Goal: Transaction & Acquisition: Purchase product/service

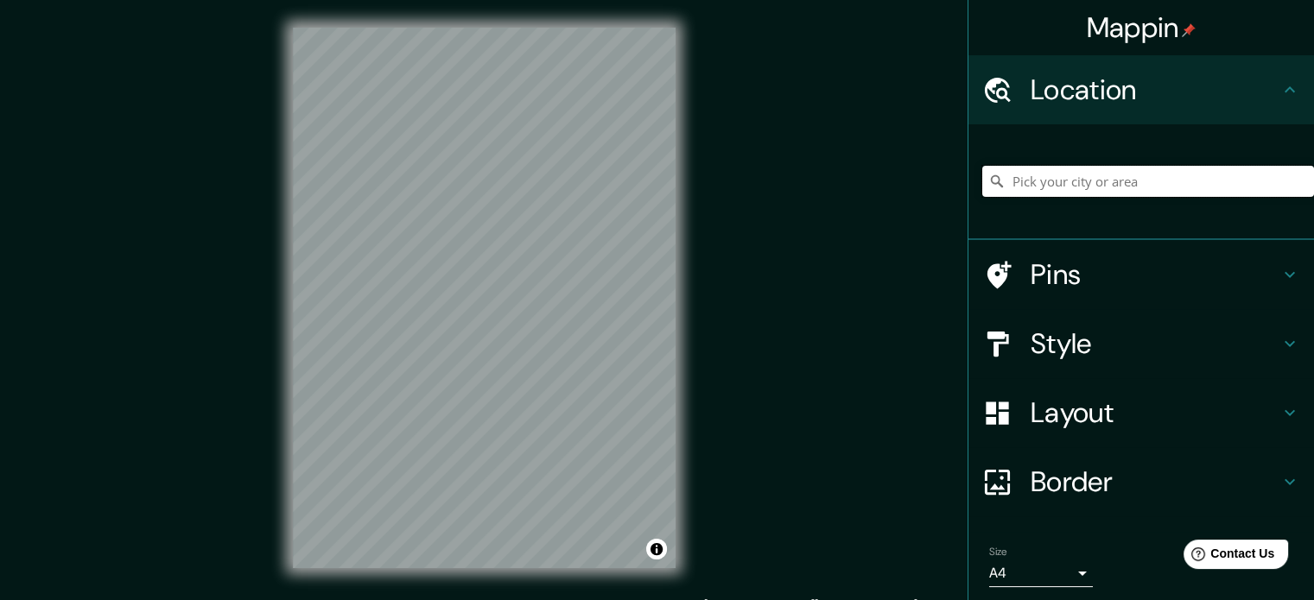
click at [1080, 181] on input "Pick your city or area" at bounding box center [1148, 181] width 332 height 31
paste input "[GEOGRAPHIC_DATA]"
type input "Noord, [GEOGRAPHIC_DATA], [GEOGRAPHIC_DATA], [GEOGRAPHIC_DATA]"
click at [1293, 186] on icon "Clear" at bounding box center [1300, 181] width 14 height 14
click at [1222, 192] on input "Pick your city or area" at bounding box center [1148, 181] width 332 height 31
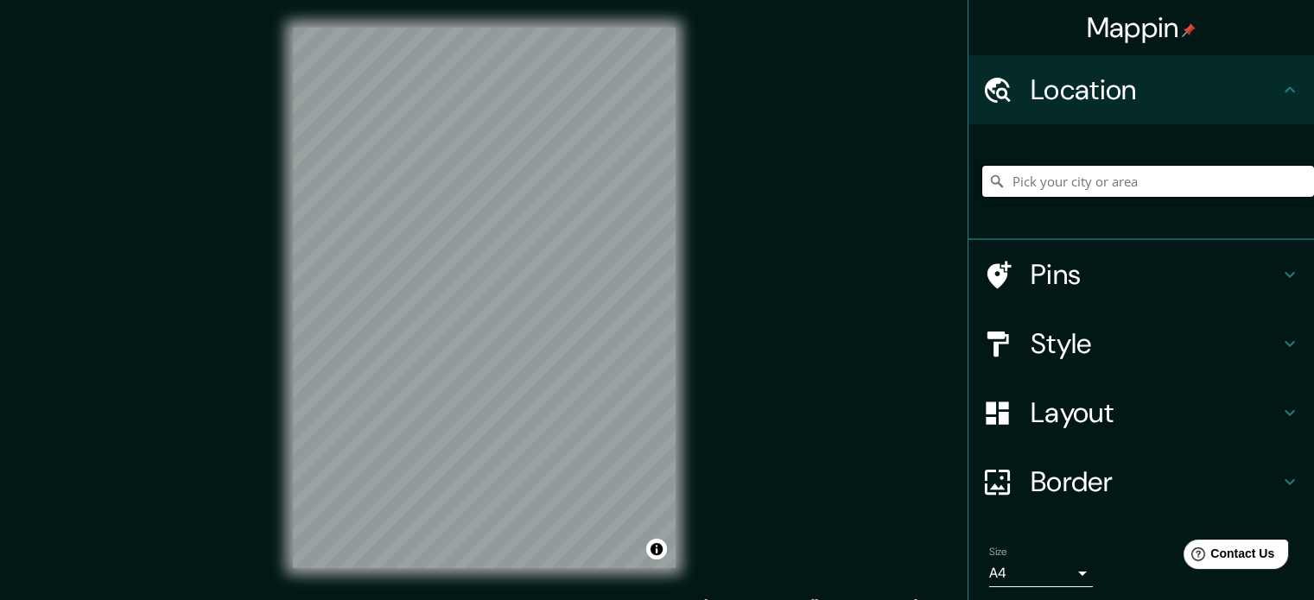
type input "m"
click at [1226, 186] on input "Xochimilco, [GEOGRAPHIC_DATA], [GEOGRAPHIC_DATA]" at bounding box center [1148, 181] width 332 height 31
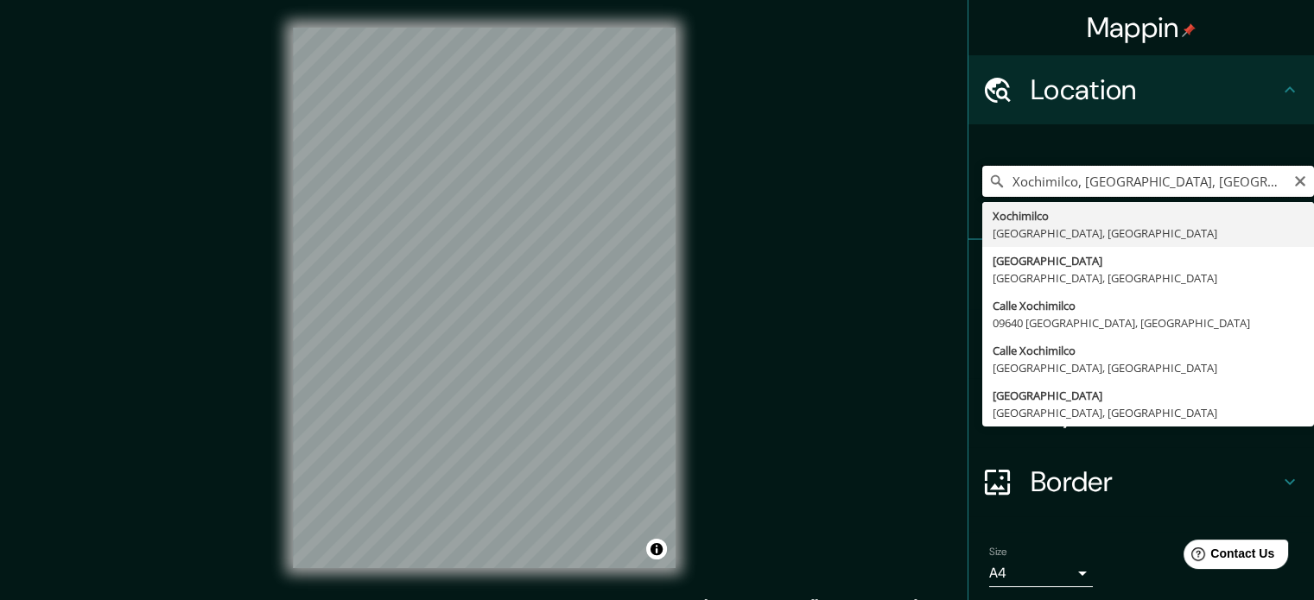
paste input "[GEOGRAPHIC_DATA]"
type input "Xochimilco, [GEOGRAPHIC_DATA], [GEOGRAPHIC_DATA]"
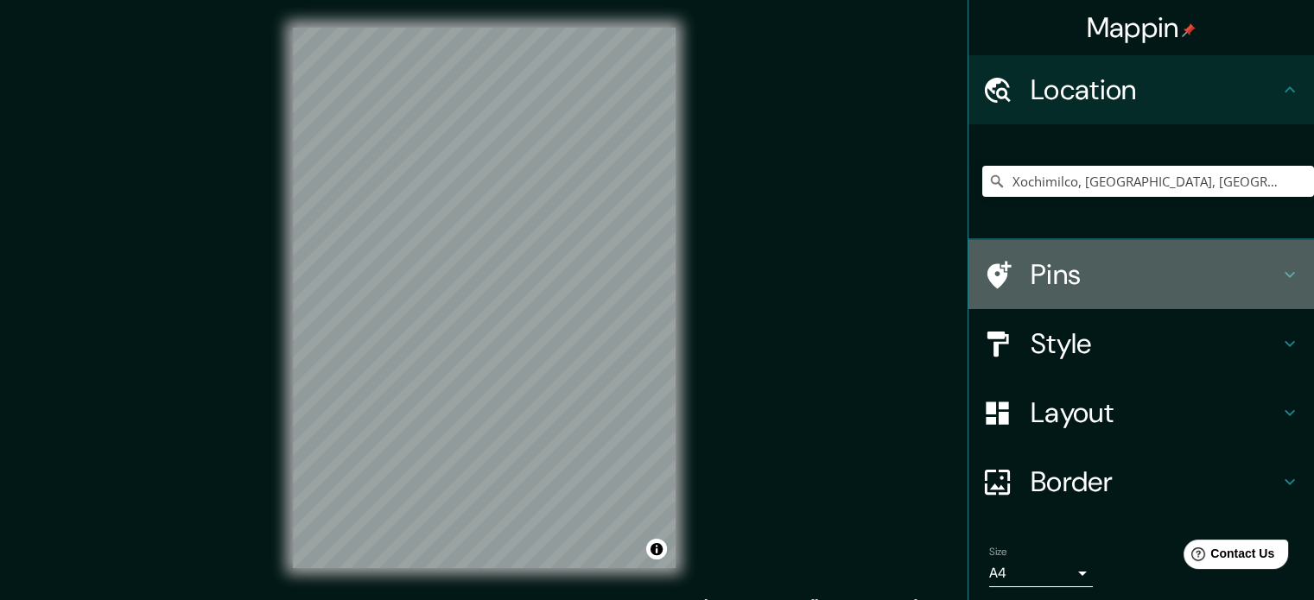
click at [1255, 266] on h4 "Pins" at bounding box center [1154, 274] width 249 height 35
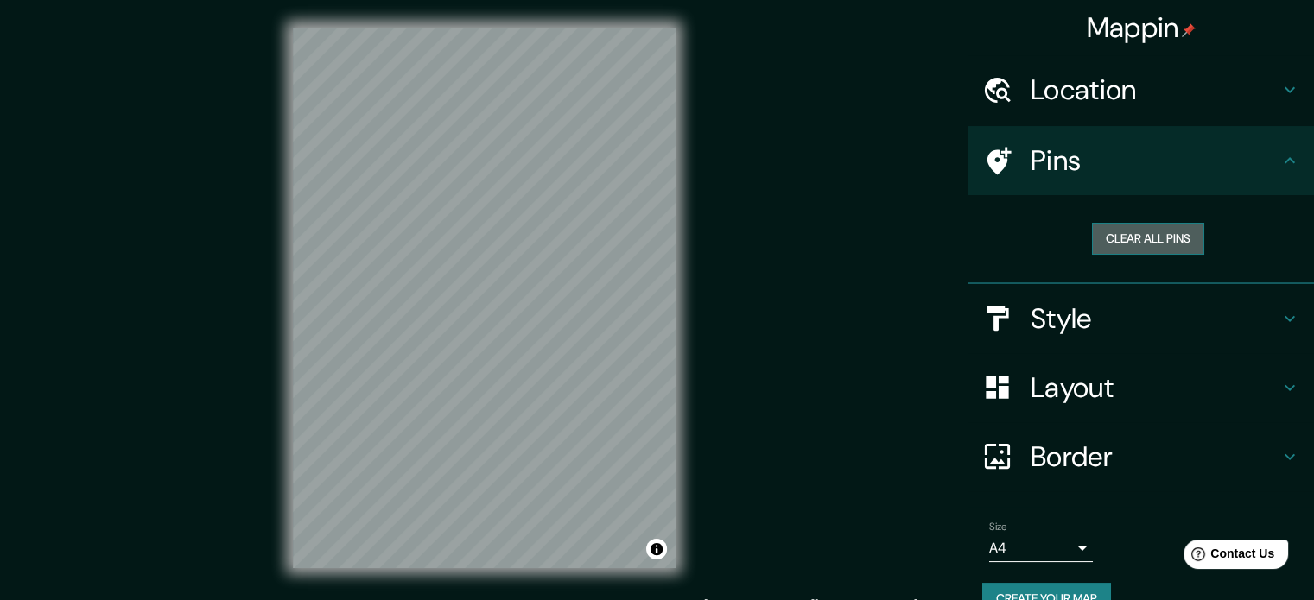
click at [1182, 235] on button "Clear all pins" at bounding box center [1148, 239] width 112 height 32
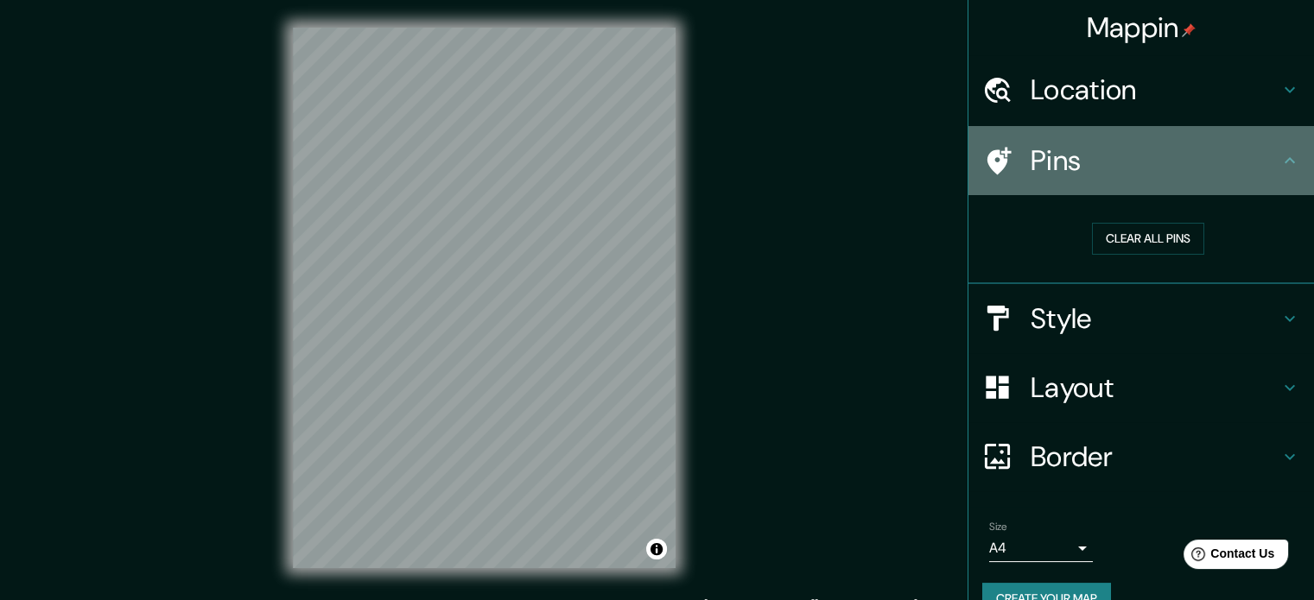
click at [1230, 179] on div "Pins" at bounding box center [1140, 160] width 345 height 69
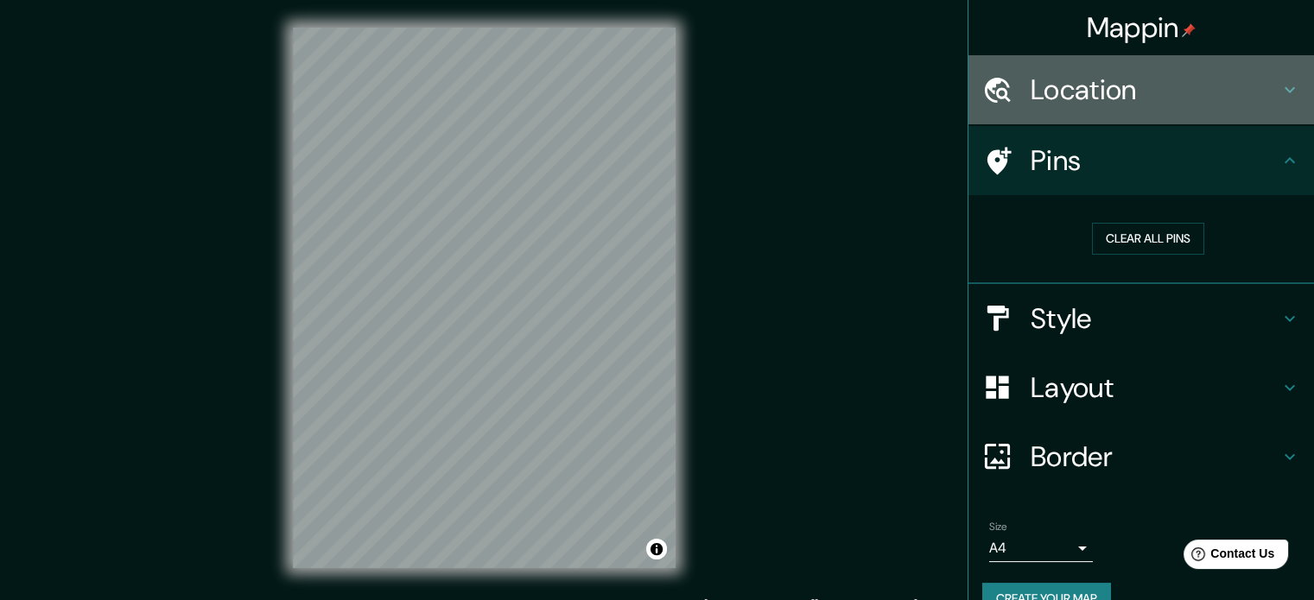
click at [1247, 113] on div "Location" at bounding box center [1140, 89] width 345 height 69
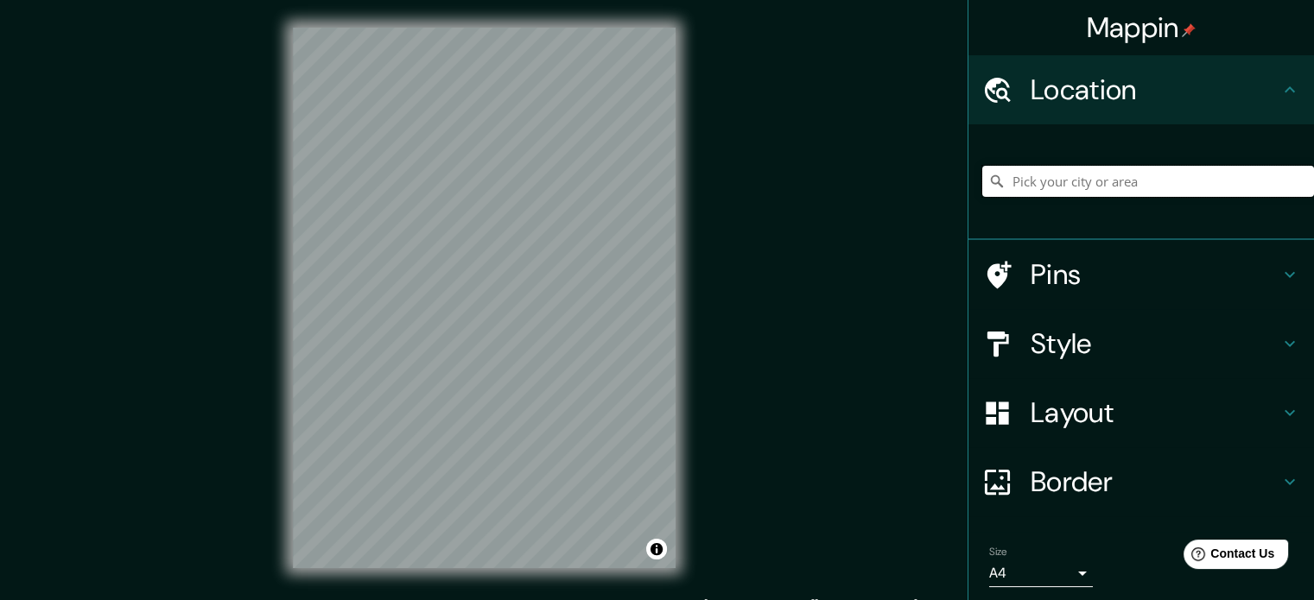
click at [1048, 178] on input "Pick your city or area" at bounding box center [1148, 181] width 332 height 31
paste input "Predio (Pepsi) esquina en Prol. Catorce de Julio y Prol. División del norte, co…"
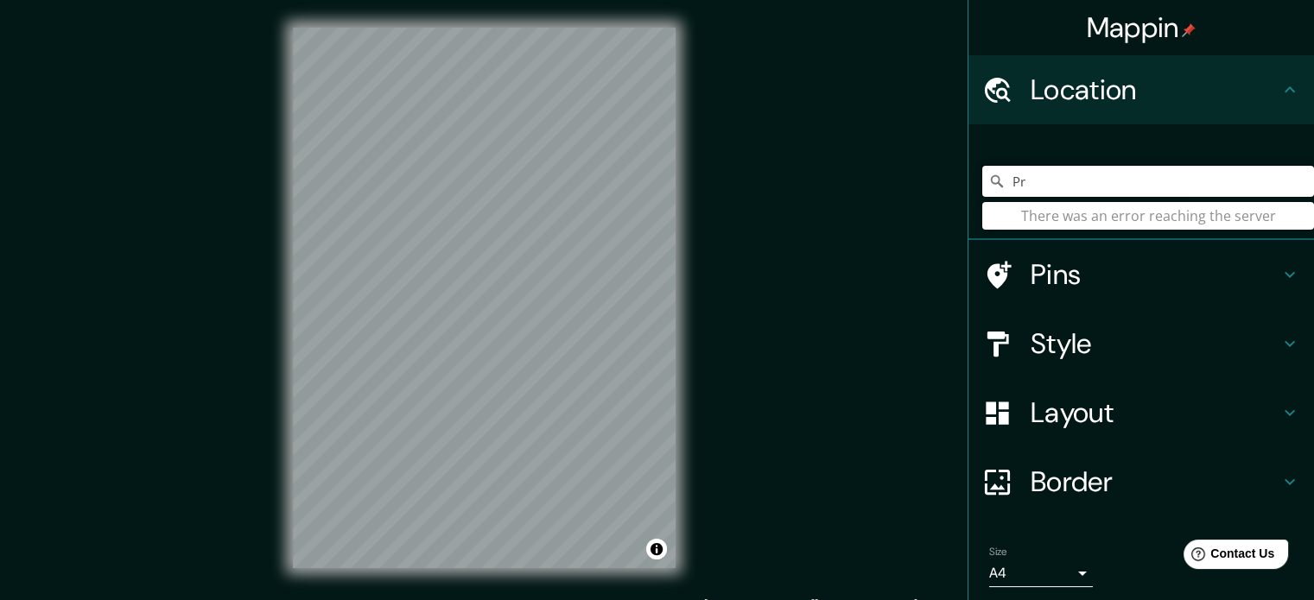
type input "P"
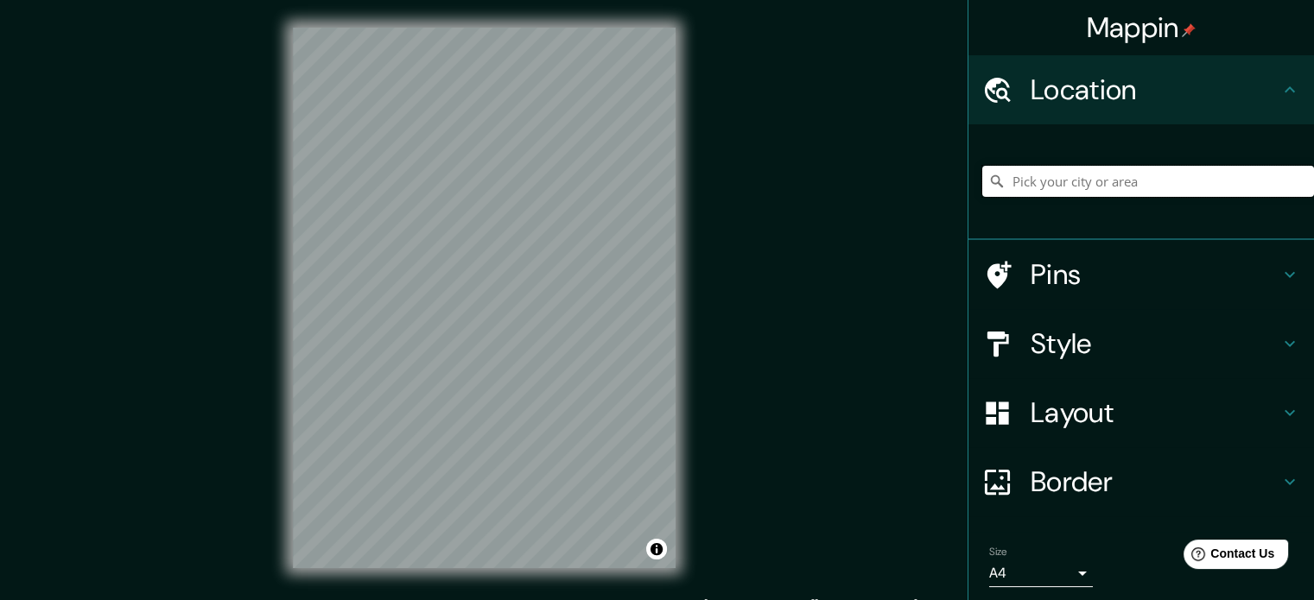
click at [996, 178] on input "Pick your city or area" at bounding box center [1148, 181] width 332 height 31
paste input "158_062_01 en el Barrio San Marcos, Xochimilco, CDMX, C.P. 16050"
type input "Boz, Ain, Francia"
click at [1293, 181] on icon "Clear" at bounding box center [1300, 181] width 14 height 14
click at [1088, 187] on input "Pick your city or area" at bounding box center [1148, 181] width 332 height 31
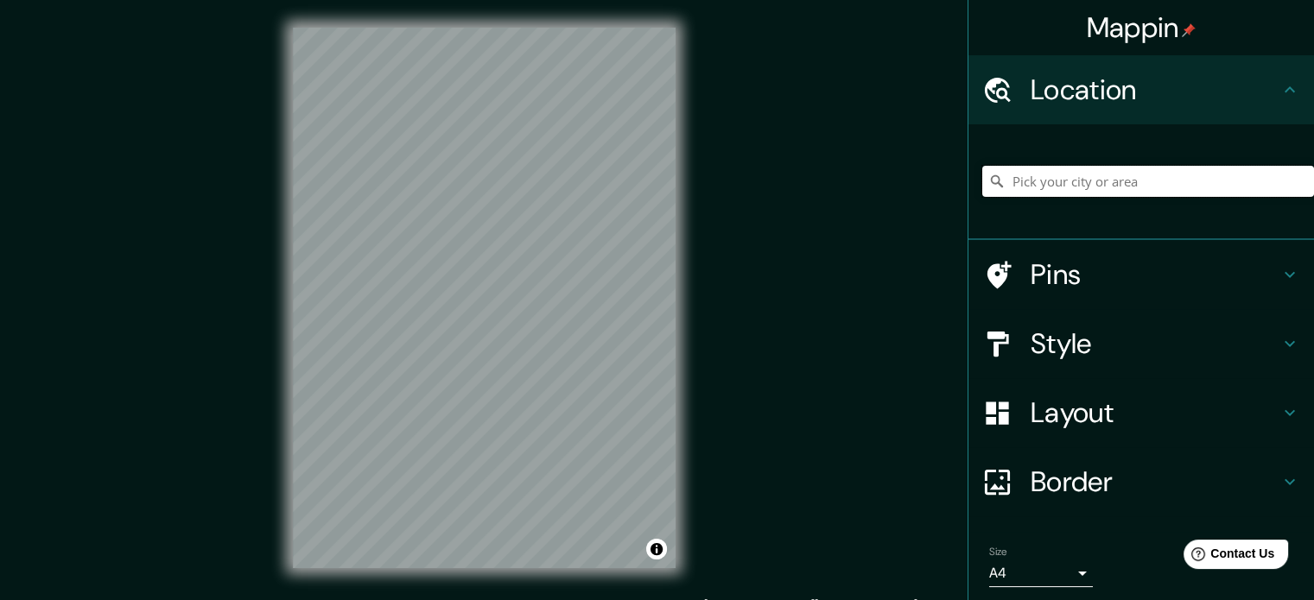
paste input "Predio (Pepsi) esquina en Prol. Catorce de Julio y Prol. División del norte, co…"
type input "Predio (Pepsi) esquina en Prol. Catorce de Julio y Prol. División del norte, co…"
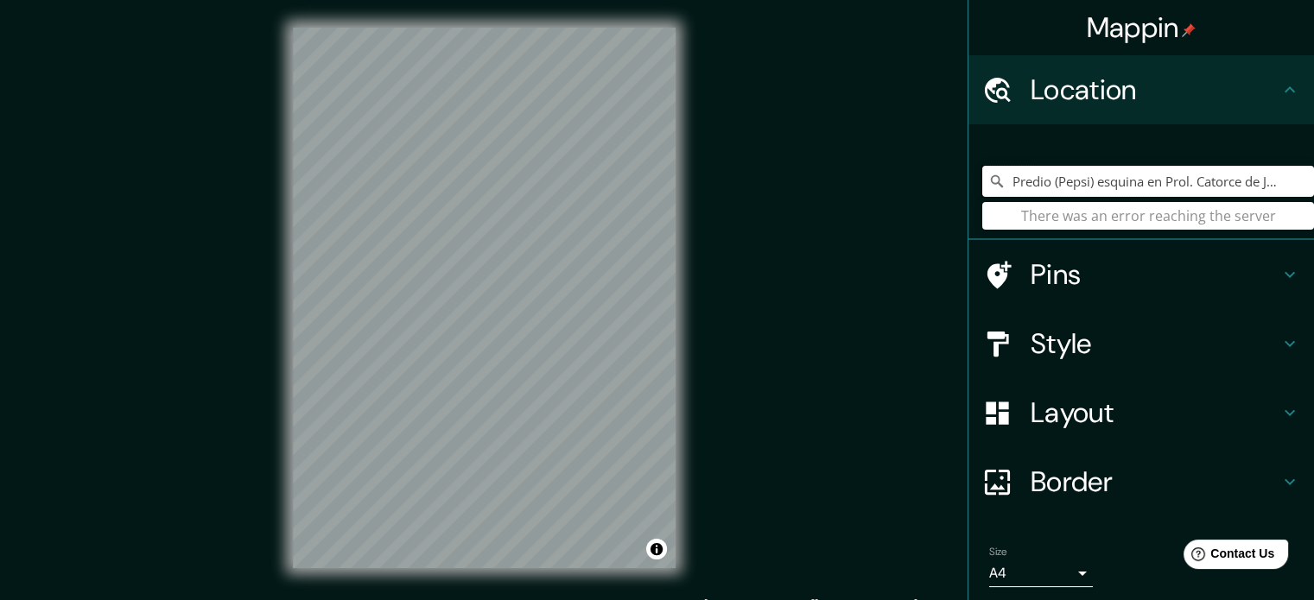
drag, startPoint x: 1269, startPoint y: 181, endPoint x: 878, endPoint y: 217, distance: 392.0
click at [878, 217] on div "Mappin Location Predio (Pepsi) esquina en Prol. Catorce de Julio y Prol. Divisi…" at bounding box center [657, 312] width 1314 height 624
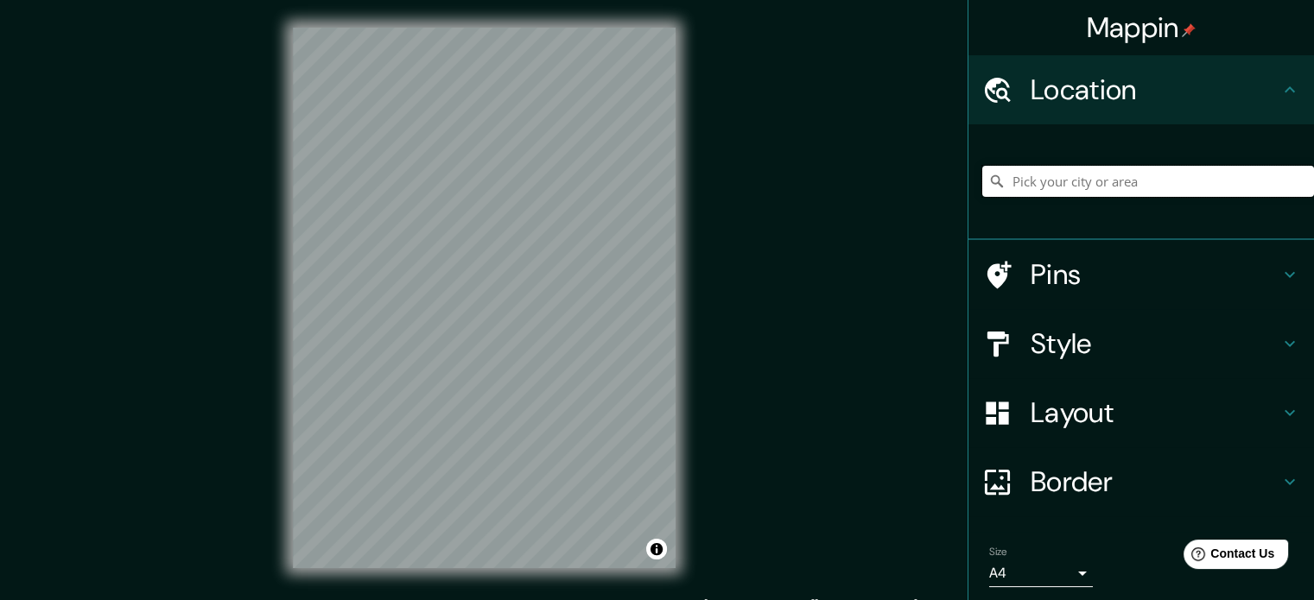
click at [1017, 179] on input "Pick your city or area" at bounding box center [1148, 181] width 332 height 31
paste input "Prol. División del Nte. 5449, San Marcos, Xochimilco, 16050 Ciudad de México, C…"
type input "Prolongación División Del Norte, 16038 Ciudad de México, México"
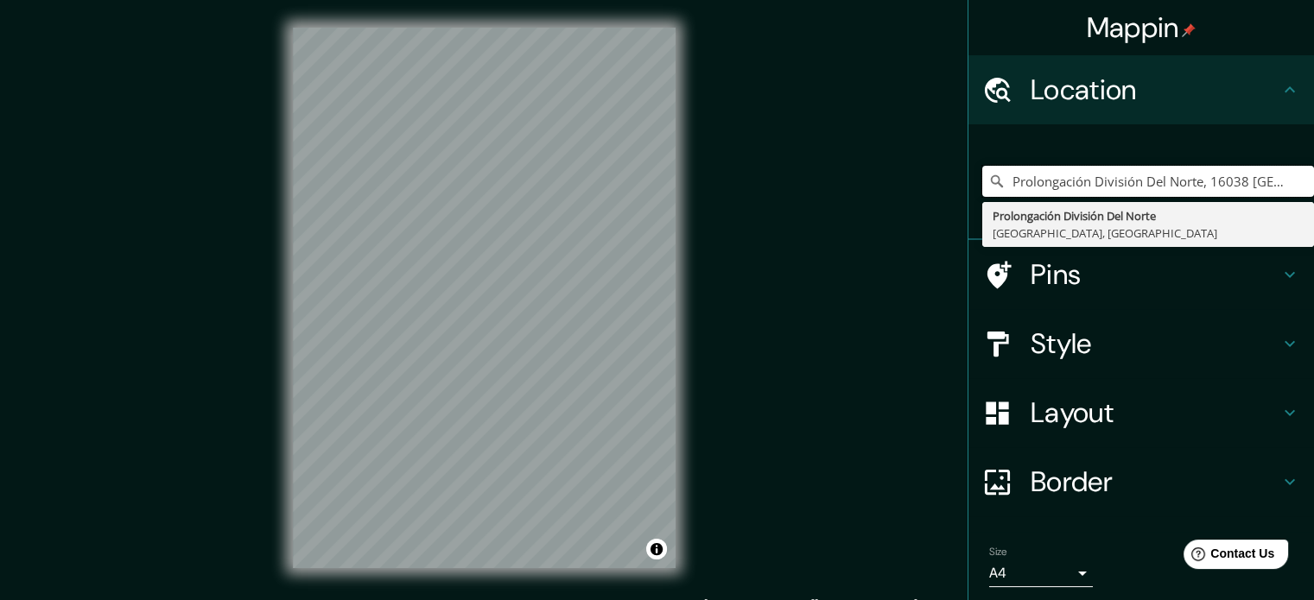
scroll to position [0, 124]
drag, startPoint x: 998, startPoint y: 181, endPoint x: 1326, endPoint y: 202, distance: 328.0
click at [1313, 202] on html "Mappin Location Prolongación División Del Norte, 16038 Ciudad de México, México…" at bounding box center [657, 300] width 1314 height 600
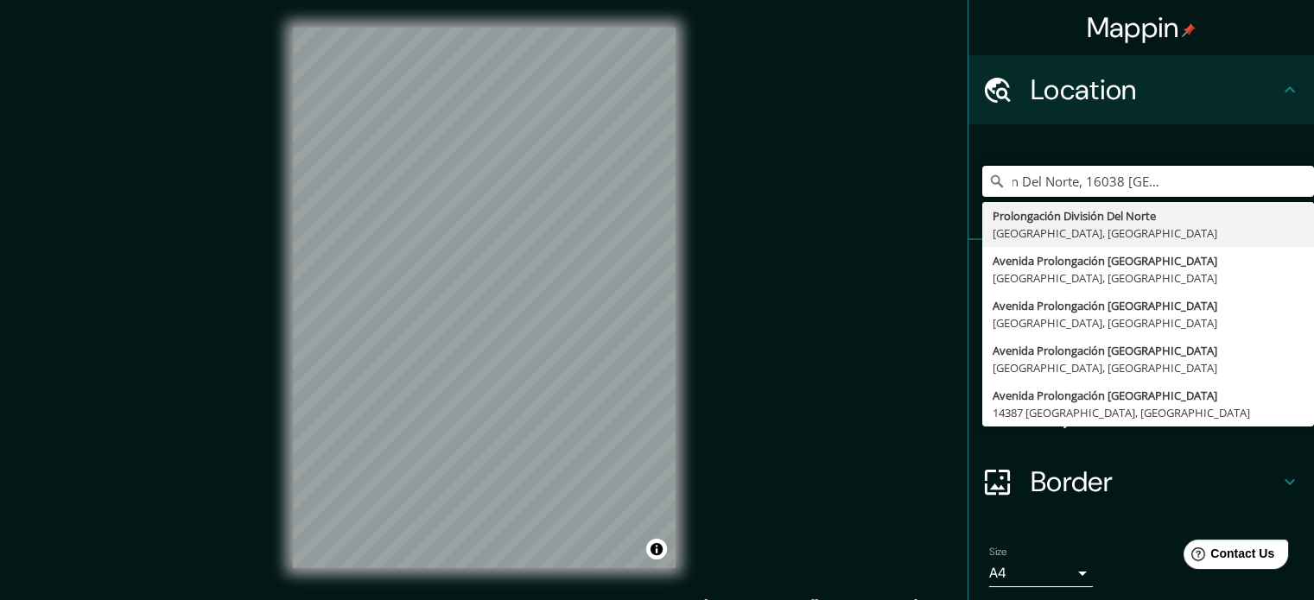
scroll to position [0, 0]
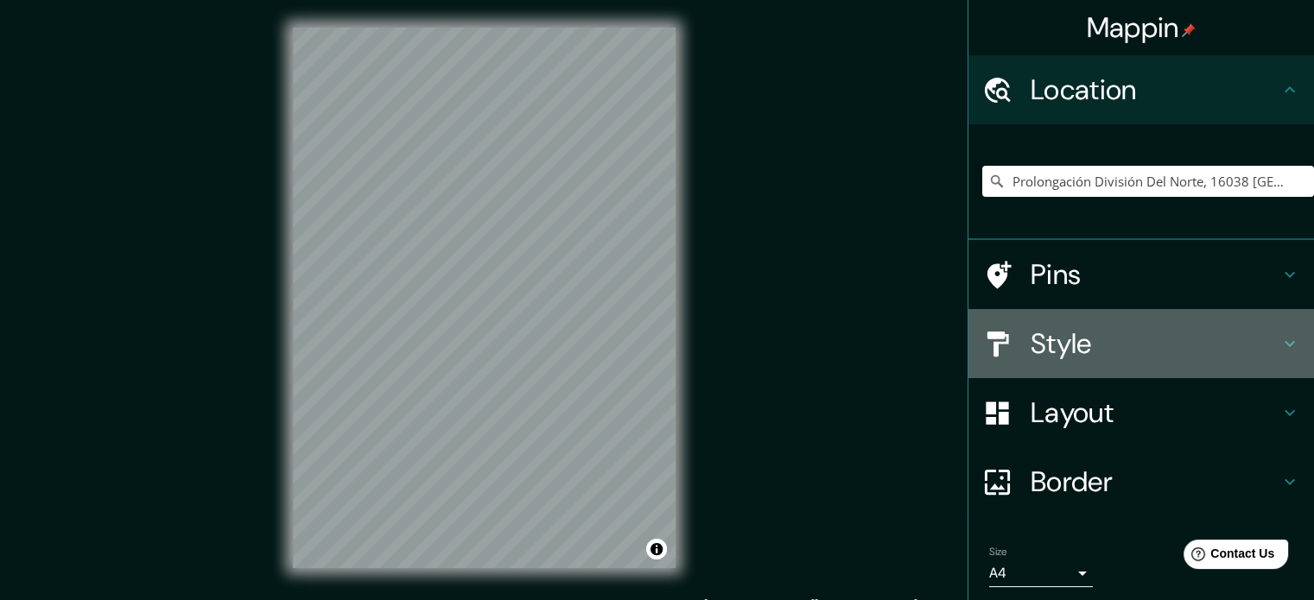
click at [1067, 316] on div "Style" at bounding box center [1140, 343] width 345 height 69
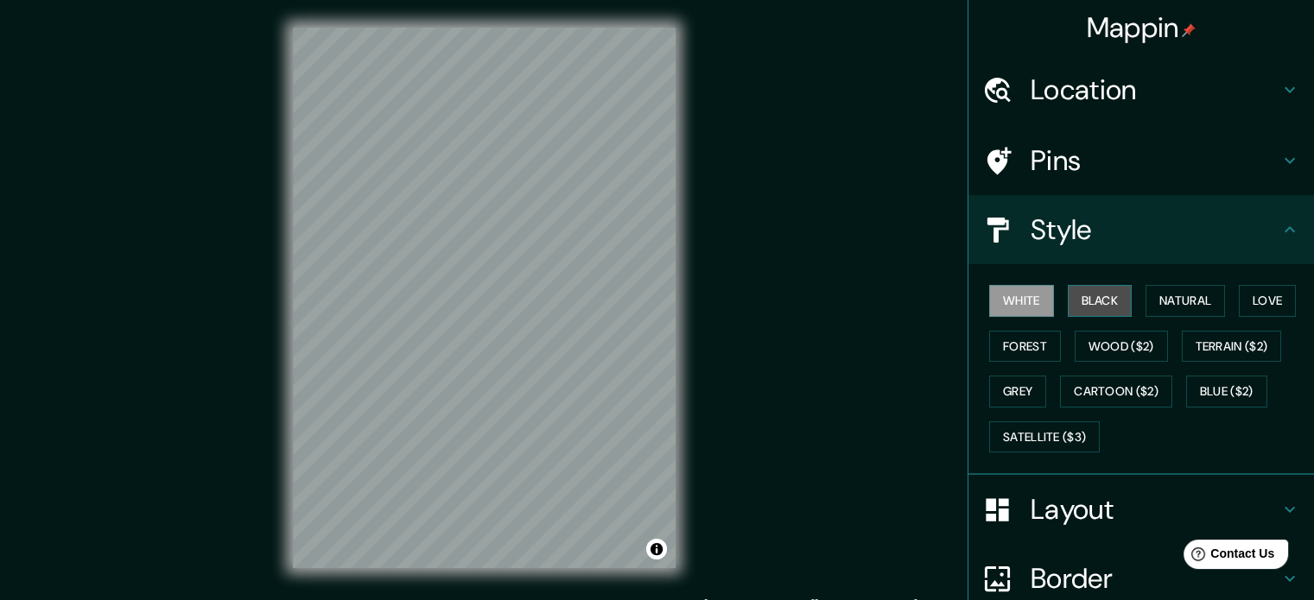
click at [1082, 301] on button "Black" at bounding box center [1100, 301] width 65 height 32
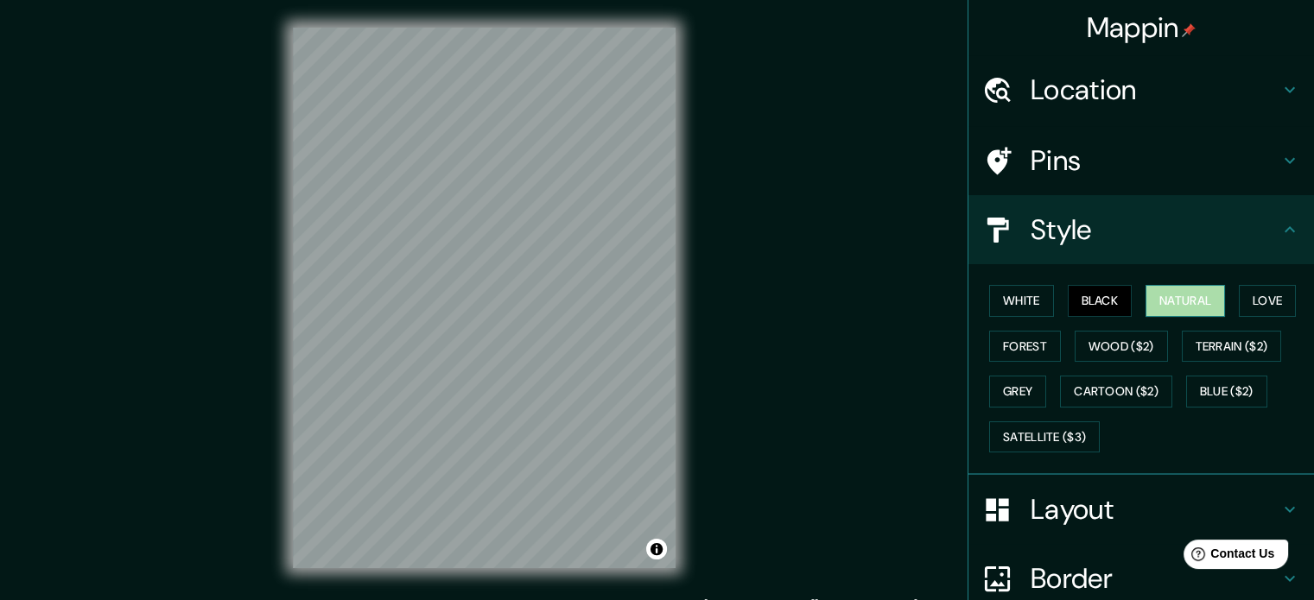
click at [1157, 305] on button "Natural" at bounding box center [1184, 301] width 79 height 32
click at [1005, 334] on button "Forest" at bounding box center [1025, 347] width 72 height 32
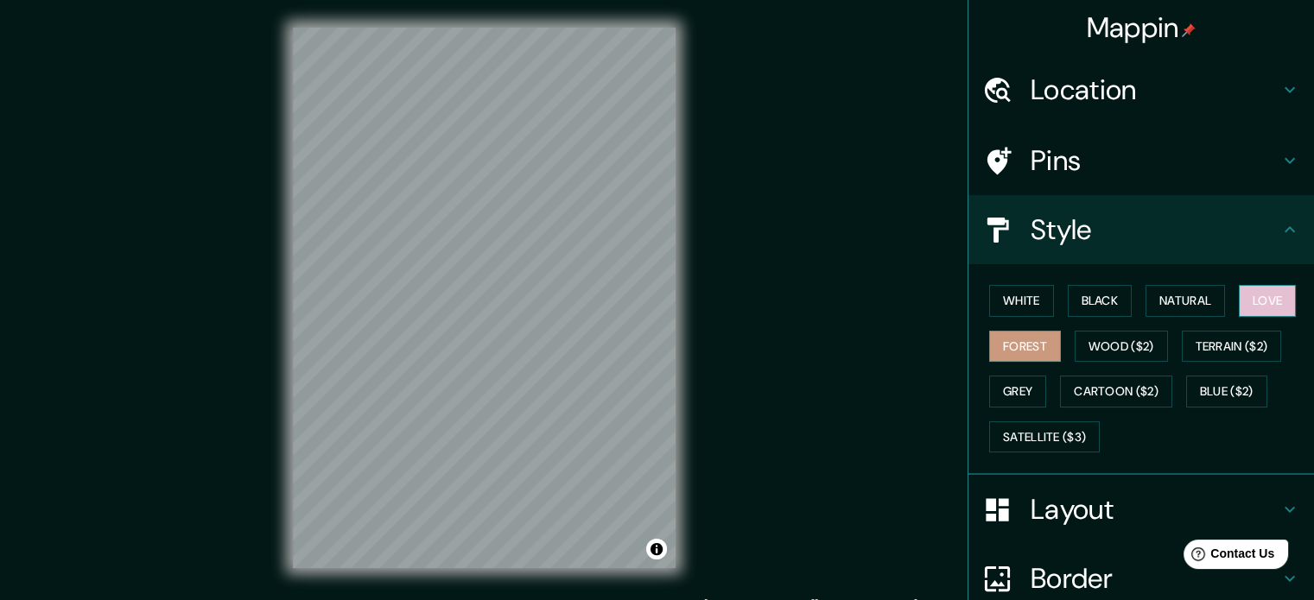
click at [1280, 288] on button "Love" at bounding box center [1267, 301] width 57 height 32
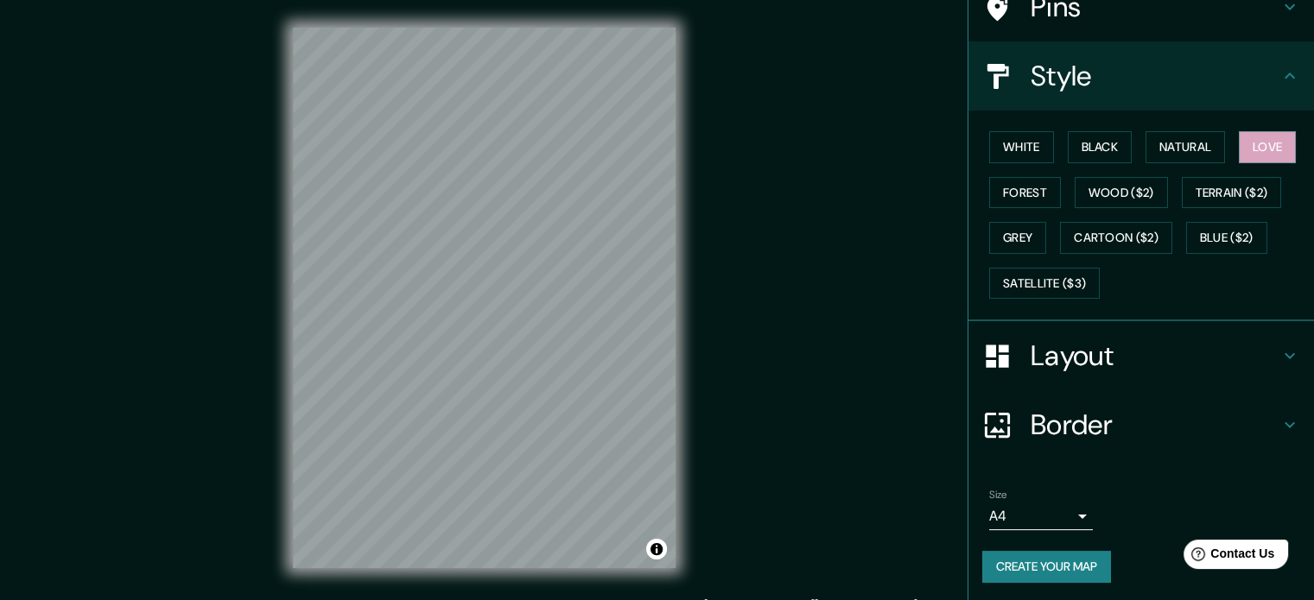
click at [1154, 354] on h4 "Layout" at bounding box center [1154, 356] width 249 height 35
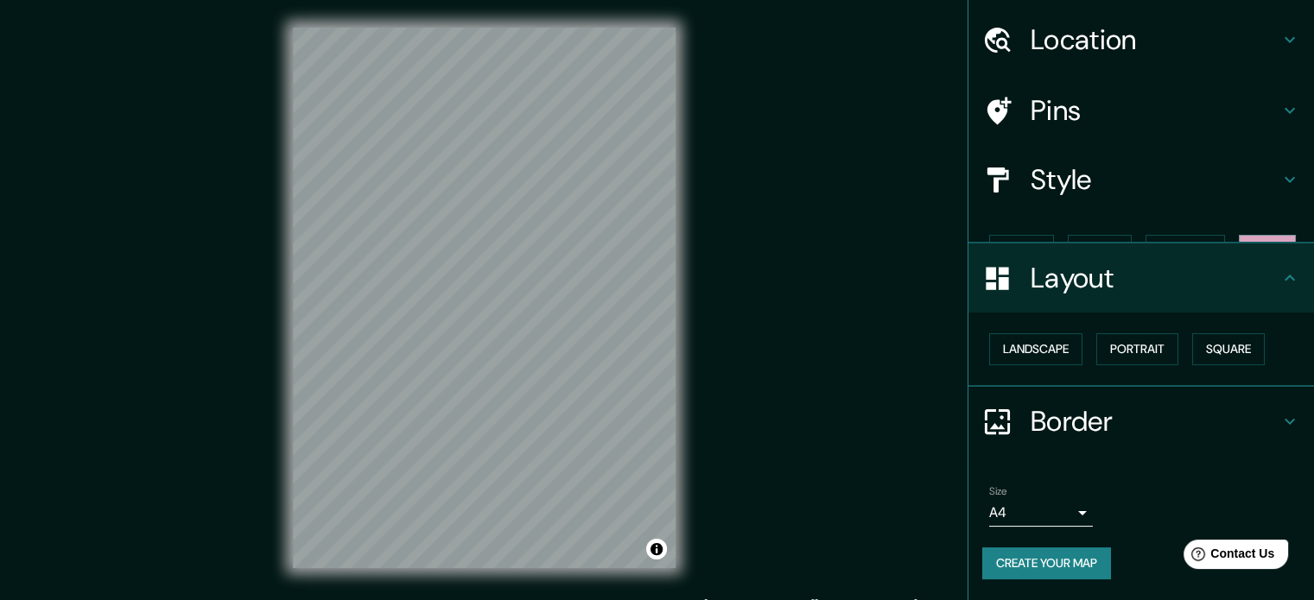
scroll to position [19, 0]
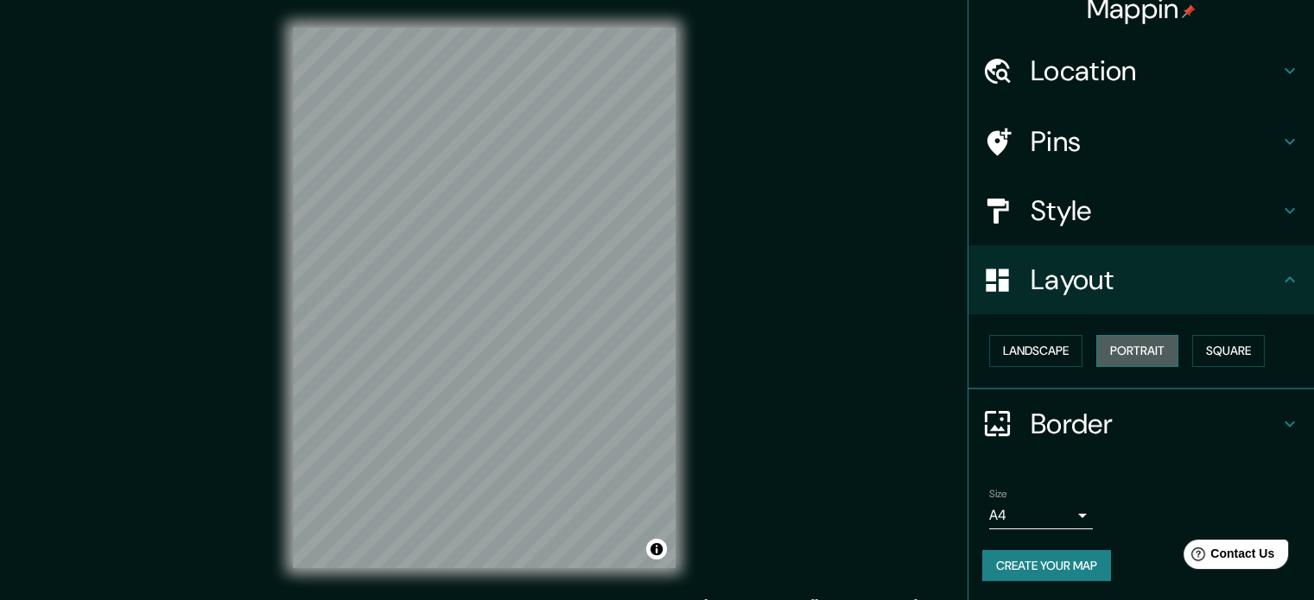
click at [1133, 349] on button "Portrait" at bounding box center [1137, 351] width 82 height 32
click at [1214, 354] on button "Square" at bounding box center [1228, 351] width 73 height 32
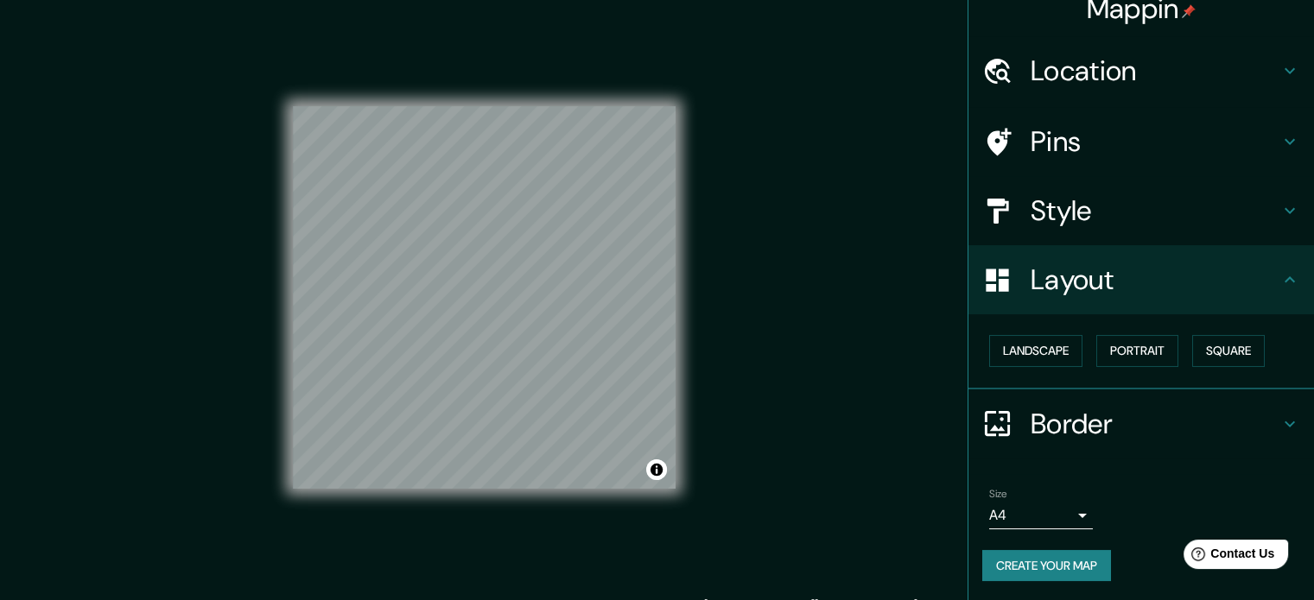
click at [771, 276] on div "Mappin Location Prolongación División Del Norte, 16038 Ciudad de México, México…" at bounding box center [657, 312] width 1314 height 624
click at [741, 409] on div "Mappin Location Prolongación División Del Norte, 16038 Ciudad de México, México…" at bounding box center [657, 312] width 1314 height 624
